Goal: Information Seeking & Learning: Learn about a topic

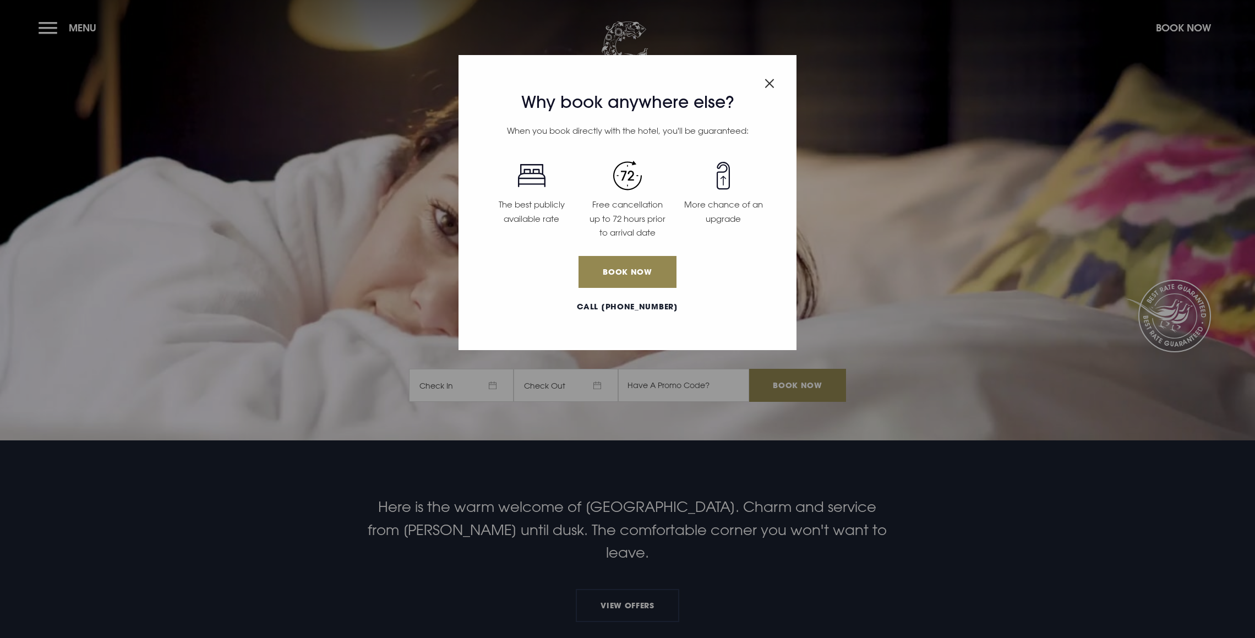
drag, startPoint x: 772, startPoint y: 82, endPoint x: 767, endPoint y: 81, distance: 5.5
click at [771, 82] on img "Close modal" at bounding box center [769, 83] width 10 height 9
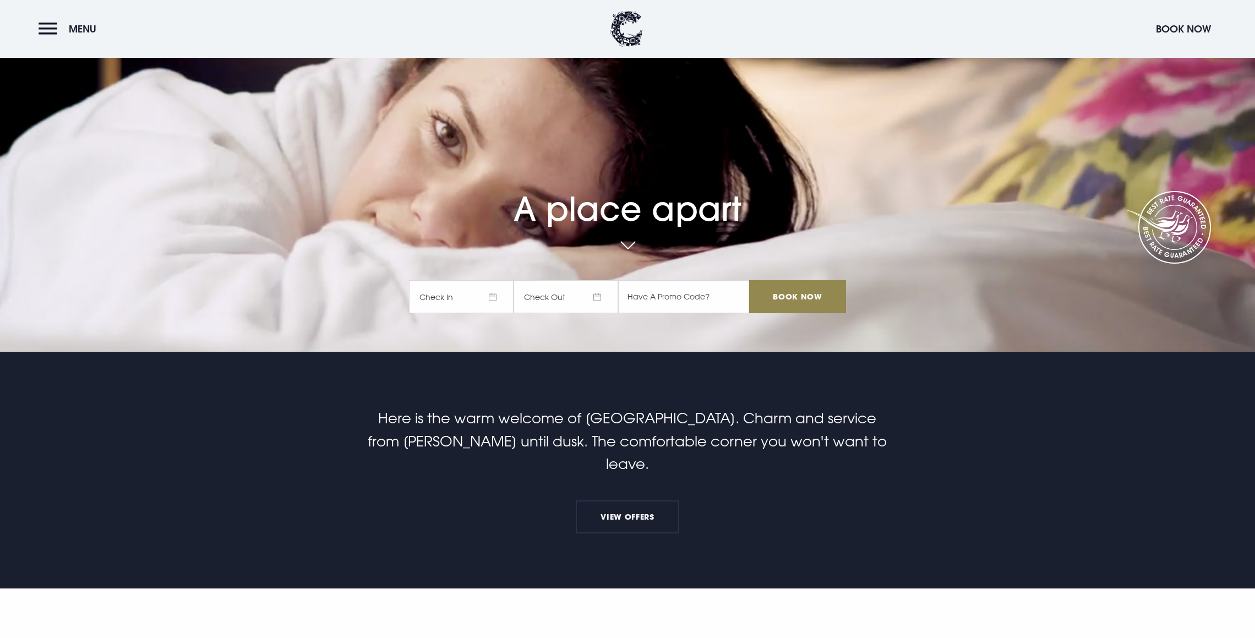
scroll to position [191, 0]
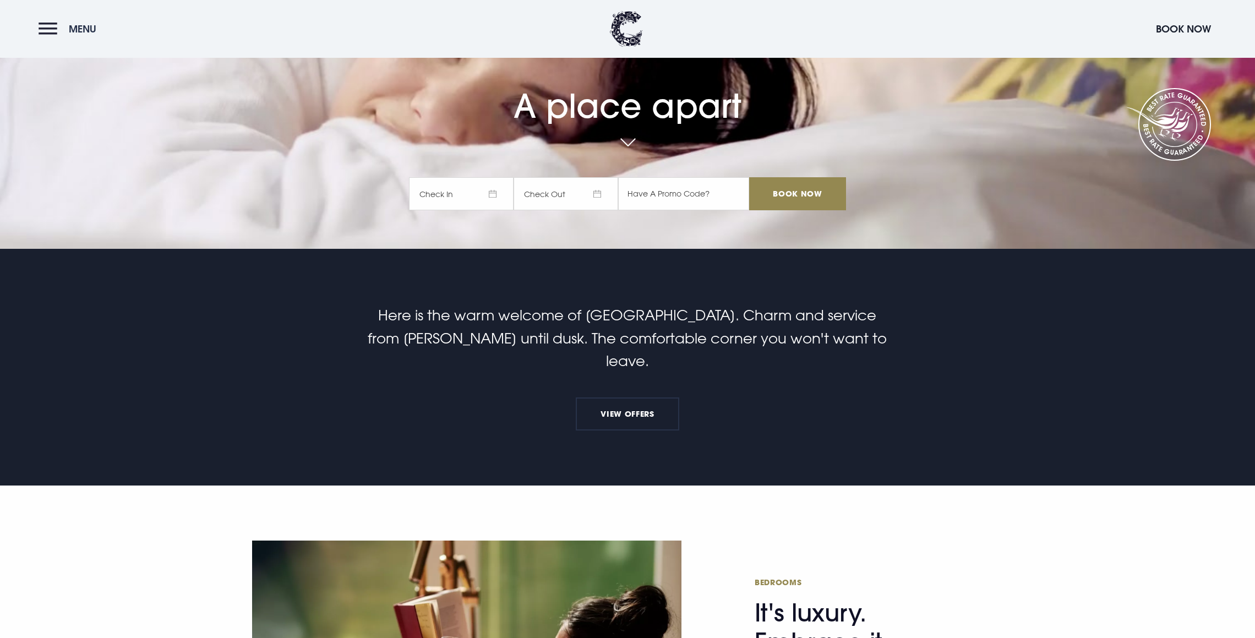
click at [46, 30] on button "Menu" at bounding box center [70, 29] width 63 height 24
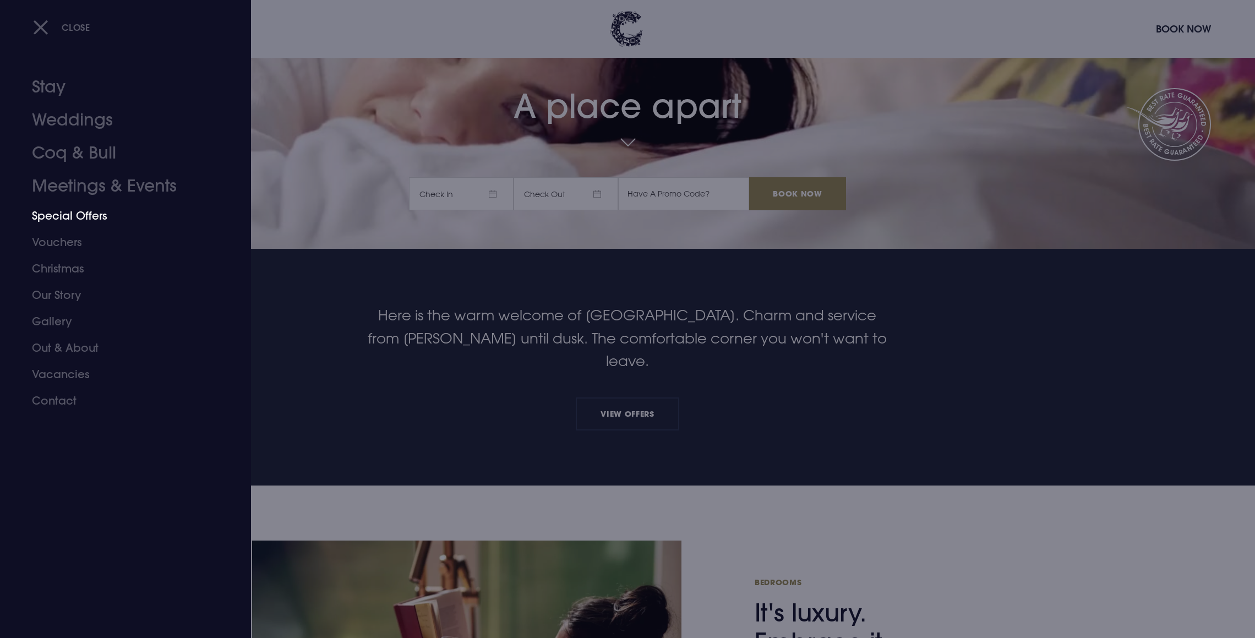
click at [87, 217] on link "Special Offers" at bounding box center [119, 215] width 174 height 26
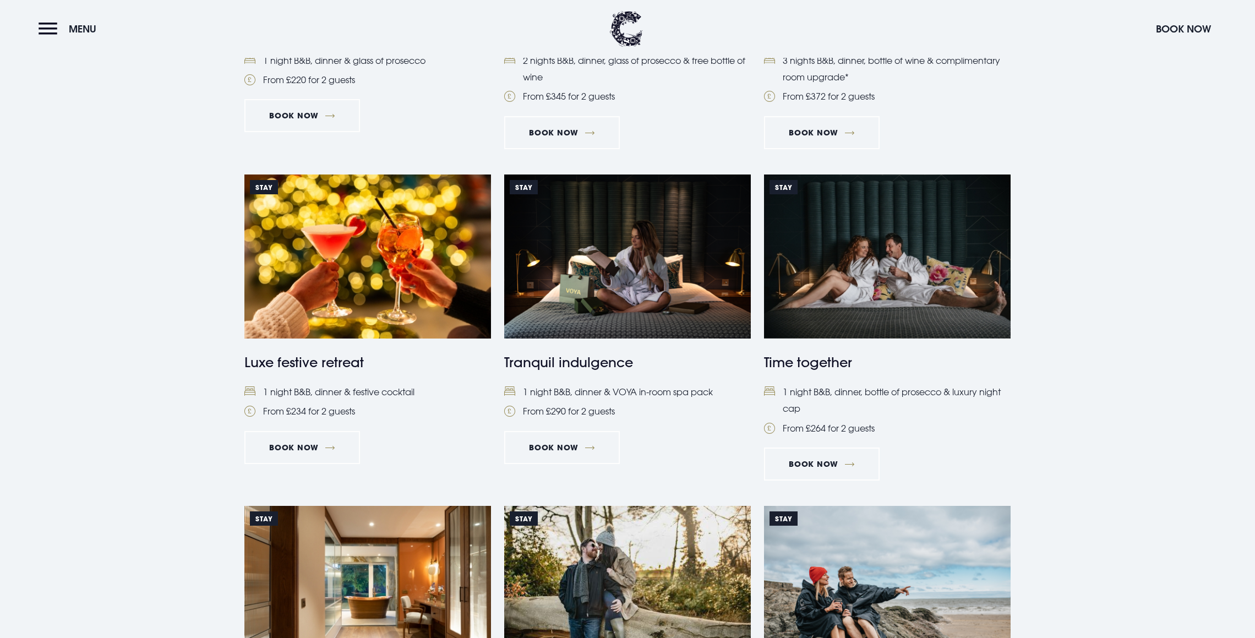
scroll to position [781, 0]
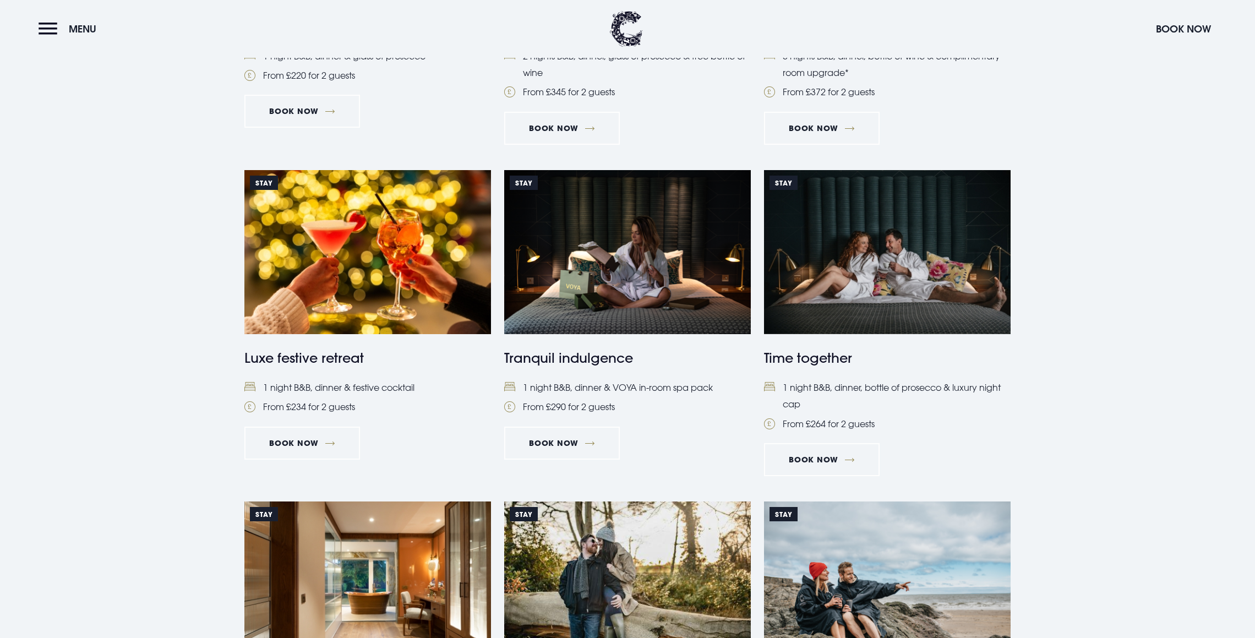
drag, startPoint x: 41, startPoint y: 23, endPoint x: 46, endPoint y: 29, distance: 7.4
click at [42, 24] on button "Menu" at bounding box center [70, 29] width 63 height 24
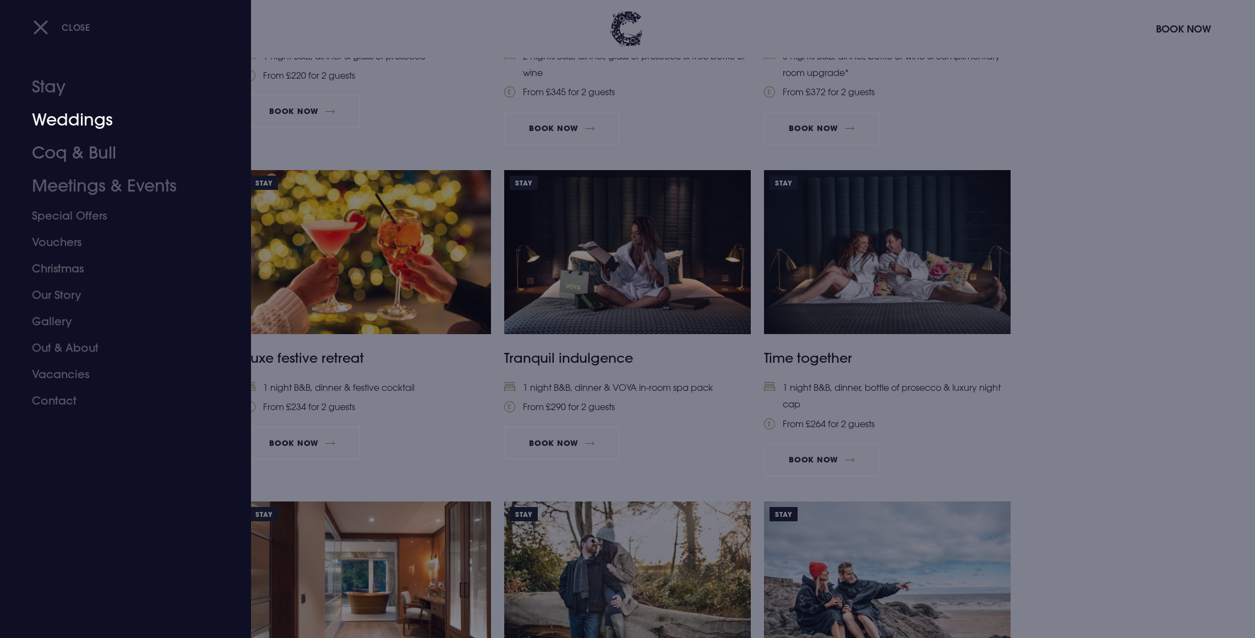
click at [62, 128] on link "Weddings" at bounding box center [119, 119] width 174 height 33
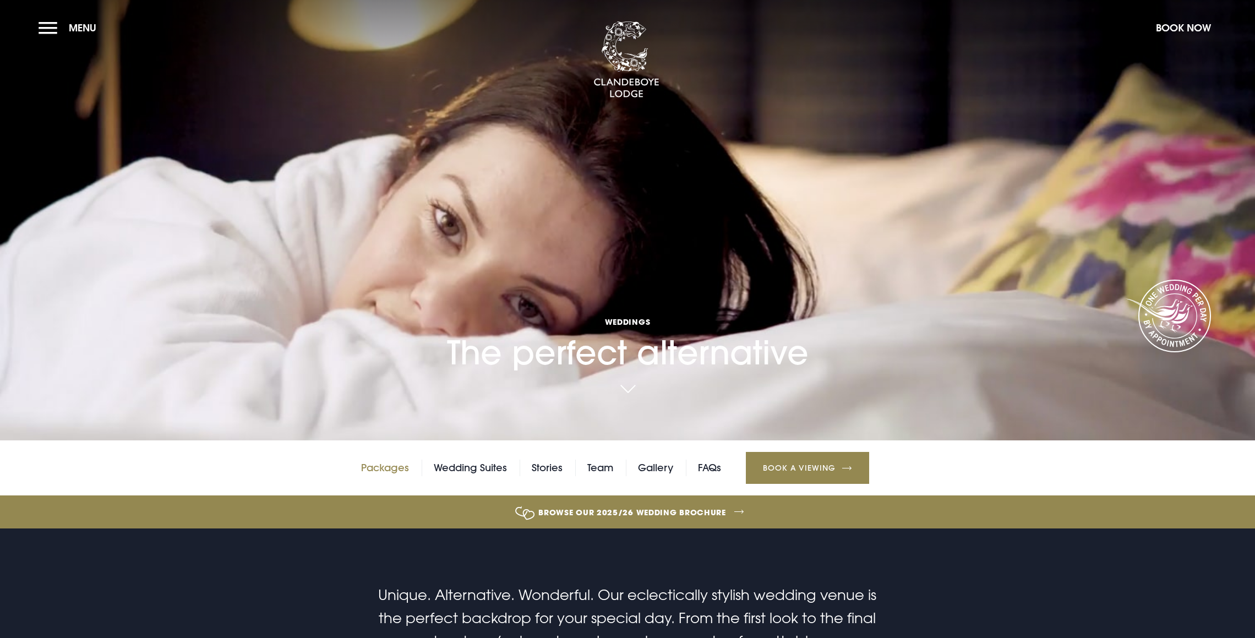
click at [391, 469] on link "Packages" at bounding box center [385, 467] width 48 height 17
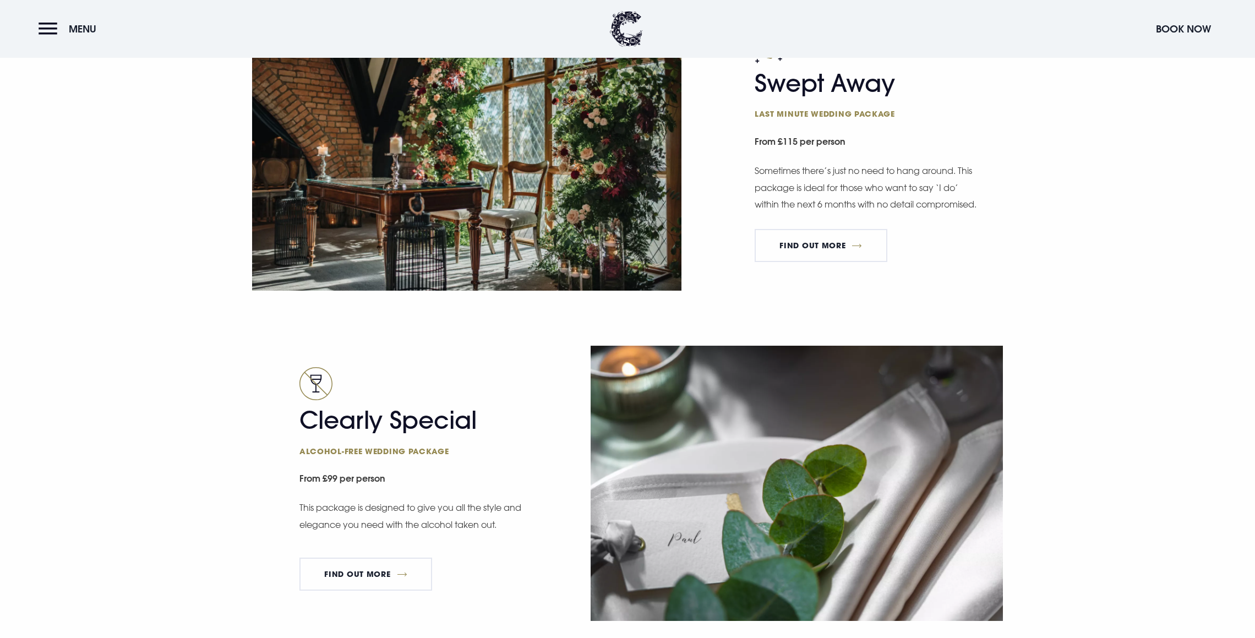
scroll to position [1825, 0]
